Goal: Communication & Community: Share content

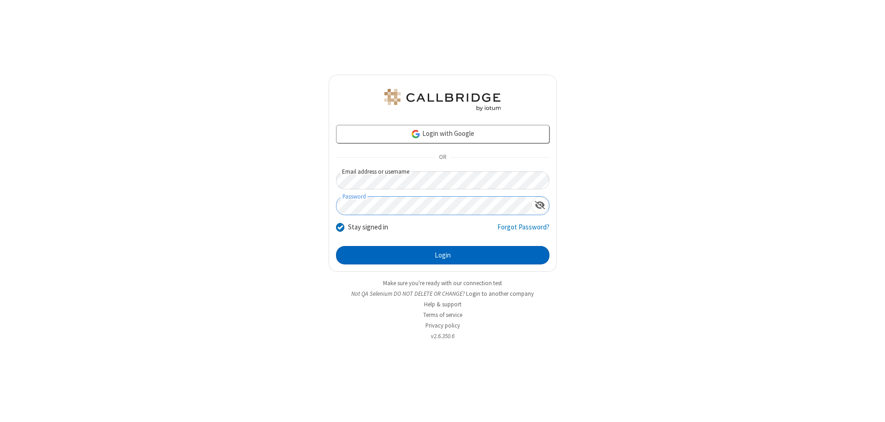
click at [443, 255] on button "Login" at bounding box center [443, 255] width 214 height 18
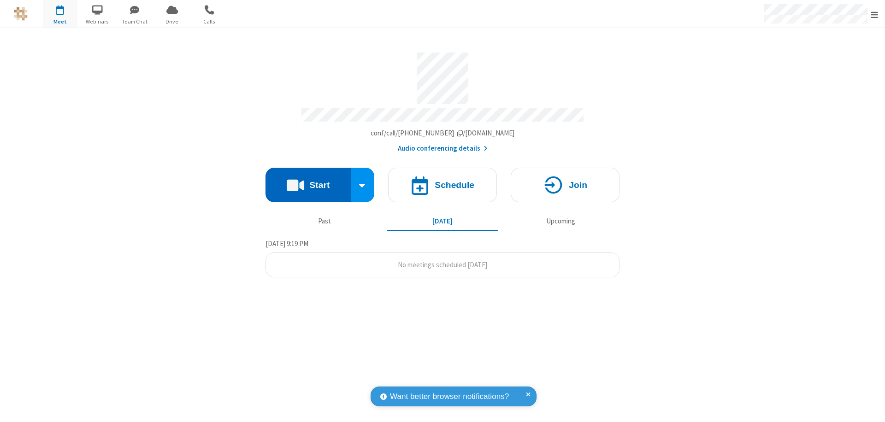
click at [308, 181] on button "Start" at bounding box center [308, 185] width 85 height 35
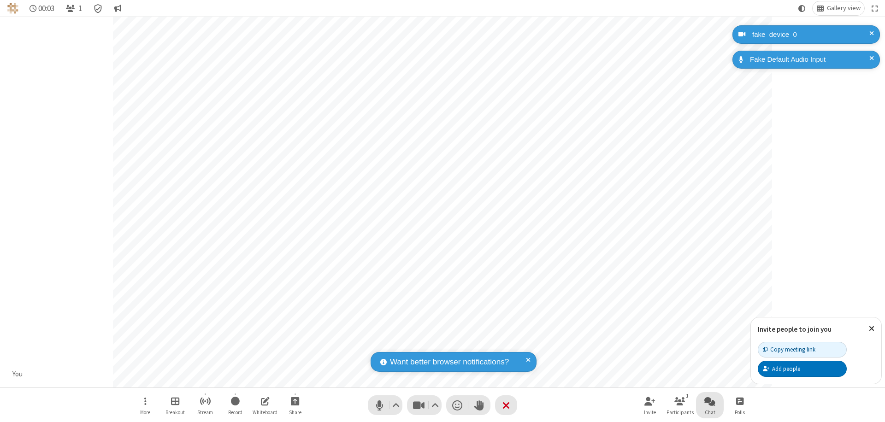
click at [710, 401] on span "Open chat" at bounding box center [710, 402] width 11 height 12
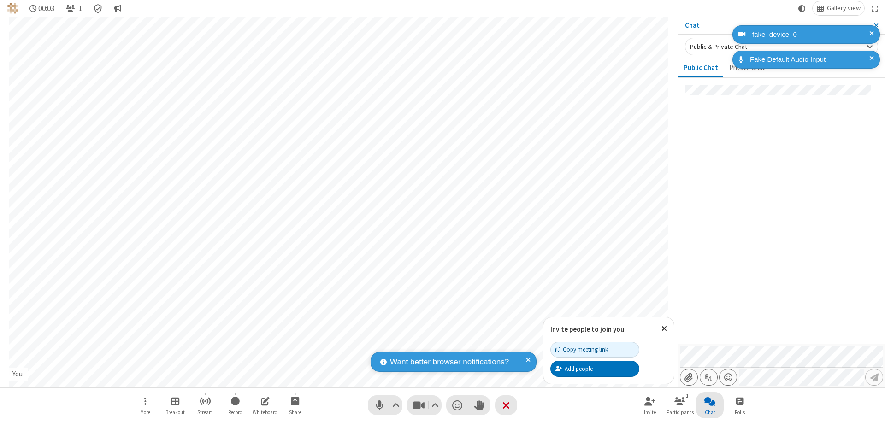
type input "C:\fakepath\doc_test.docx"
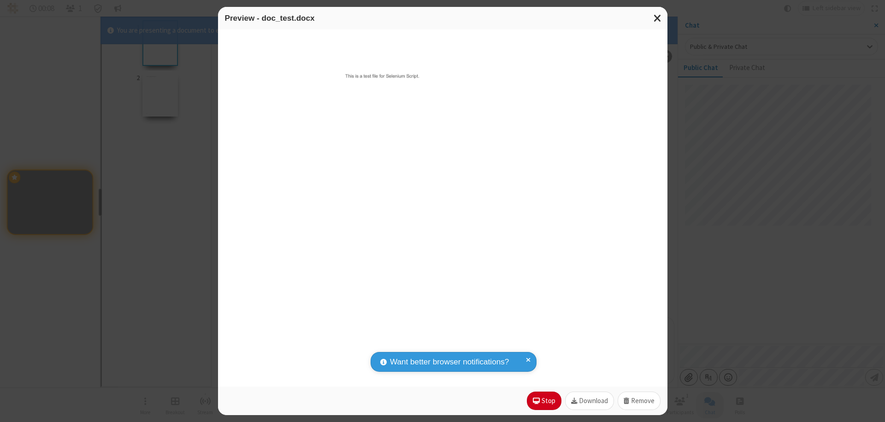
click at [658, 18] on span "Close modal" at bounding box center [658, 18] width 8 height 12
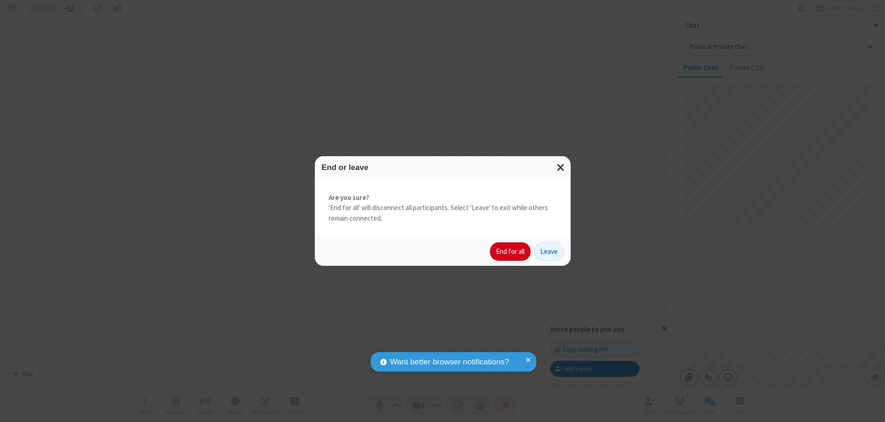
click at [511, 252] on button "End for all" at bounding box center [510, 252] width 41 height 18
